Goal: Go to known website: Access a specific website the user already knows

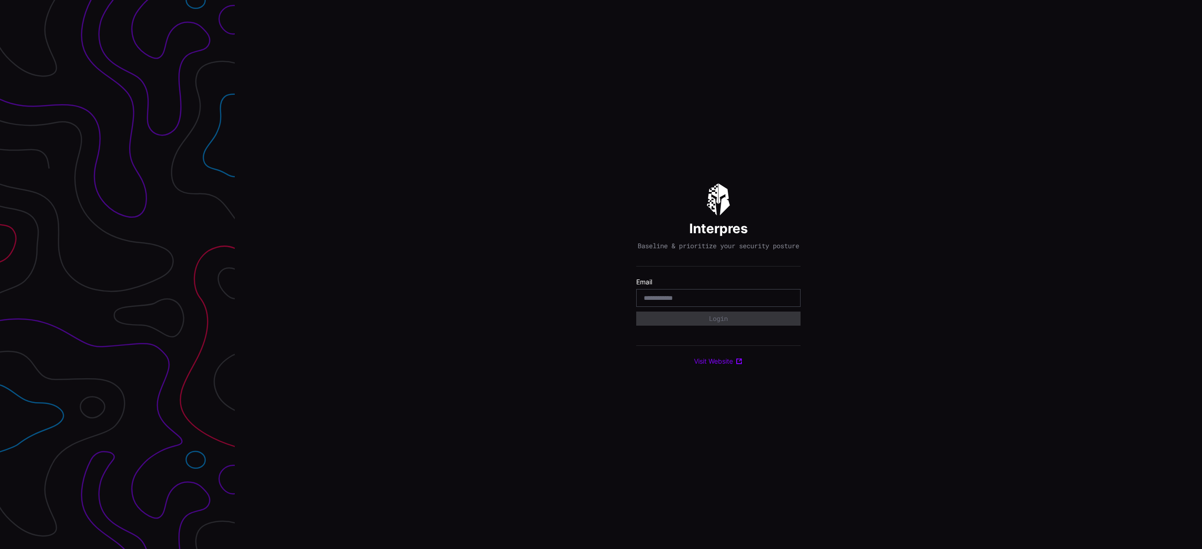
click at [663, 302] on input "email" at bounding box center [718, 298] width 149 height 8
type input "**********"
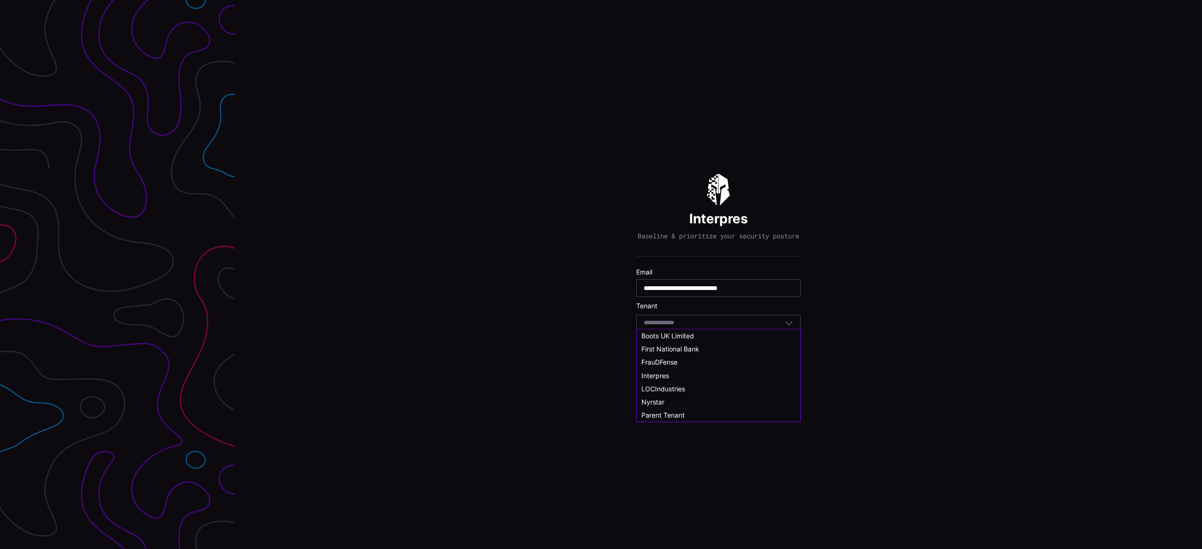
click at [665, 327] on input at bounding box center [668, 323] width 48 height 8
click at [671, 343] on span "Boots UK Limited" at bounding box center [667, 342] width 53 height 8
